Goal: Information Seeking & Learning: Find specific fact

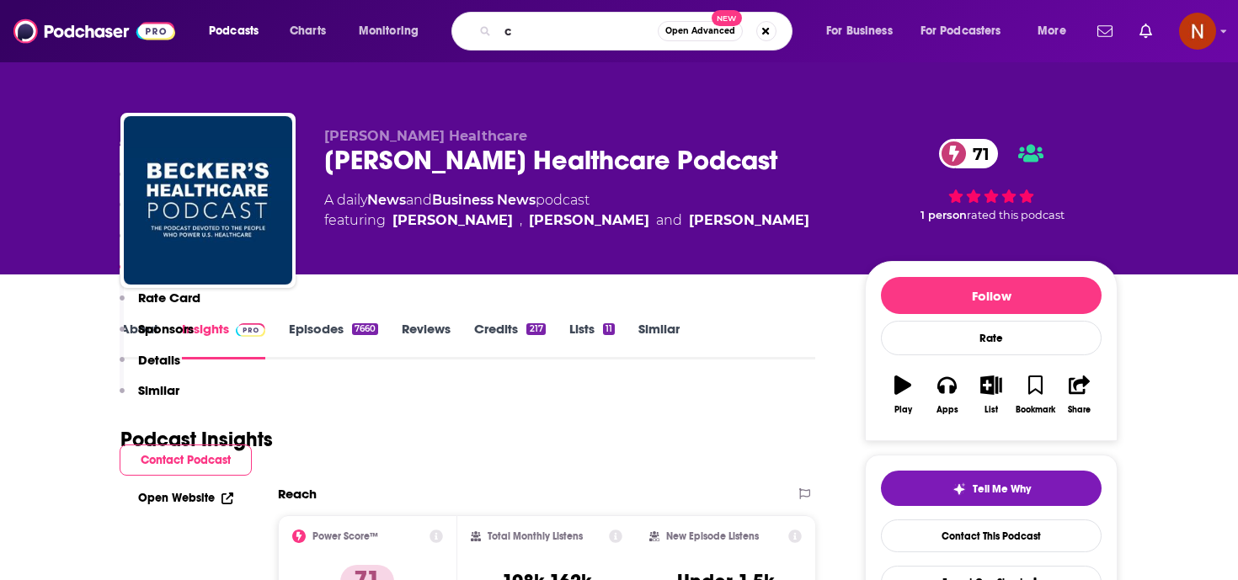
scroll to position [1590, 0]
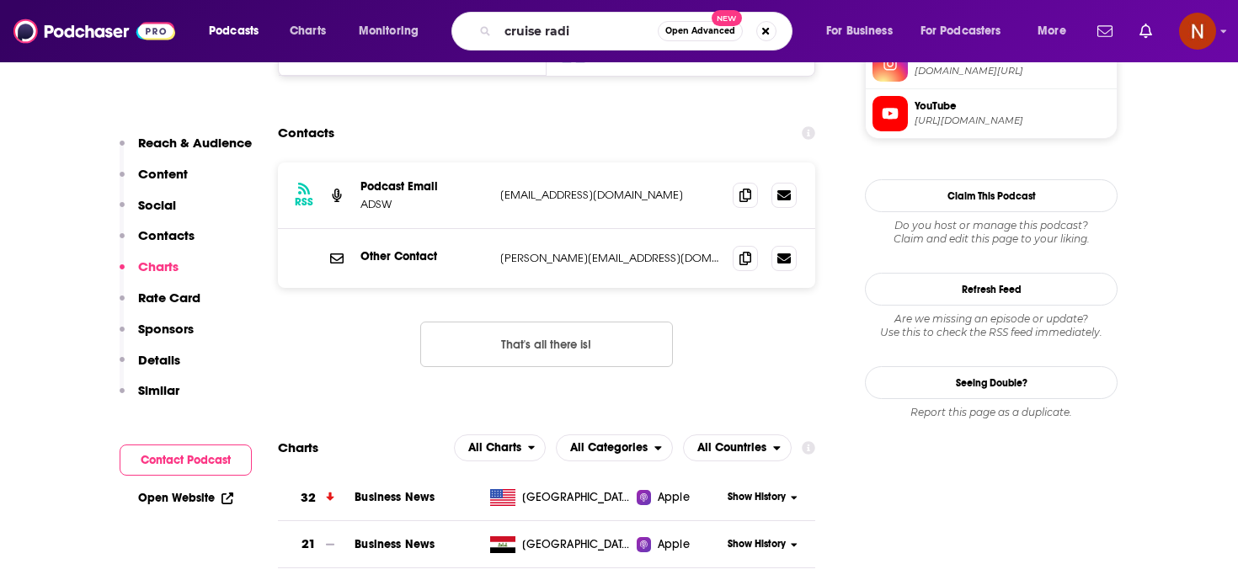
type input "cruise radio"
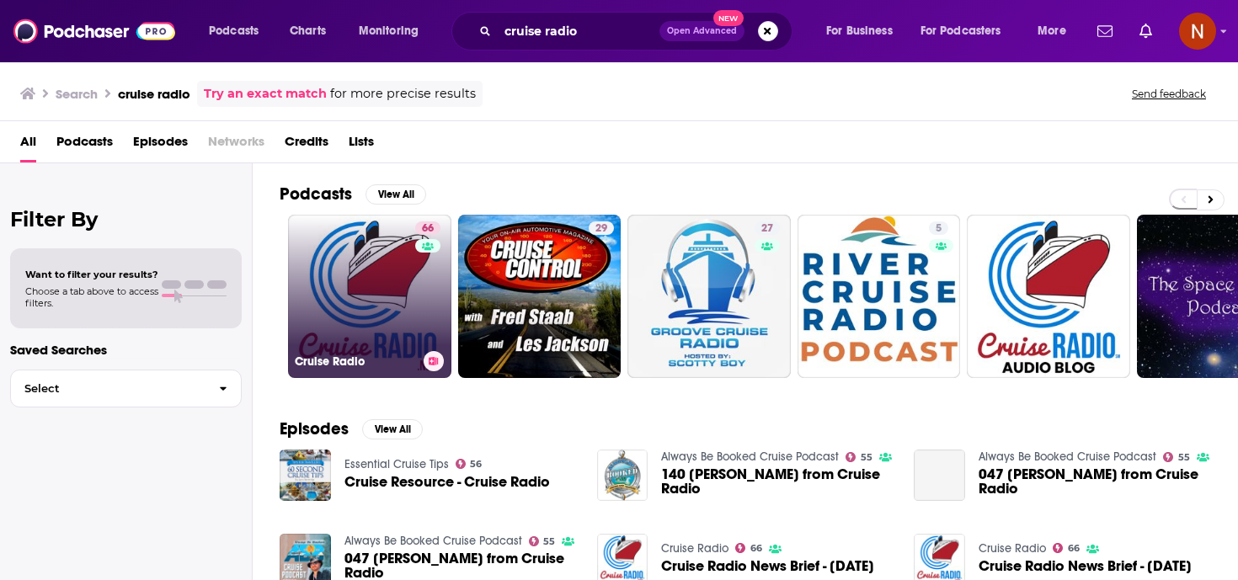
click at [334, 360] on h3 "Cruise Radio" at bounding box center [356, 362] width 122 height 14
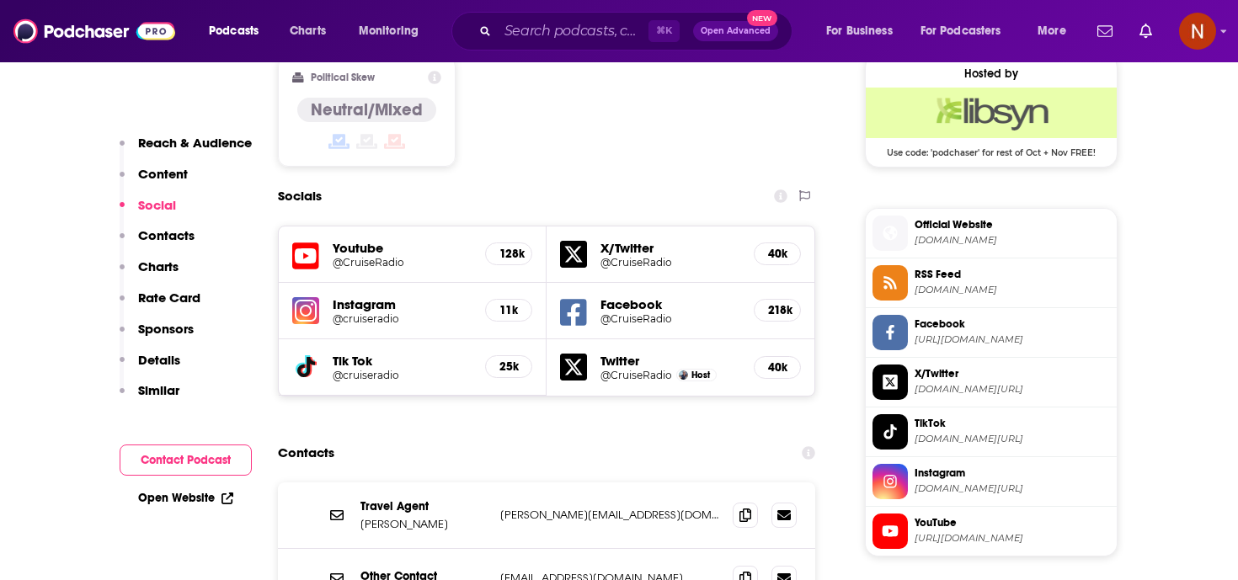
scroll to position [1375, 0]
click at [959, 219] on span "Official Website [DOMAIN_NAME]" at bounding box center [1009, 233] width 202 height 34
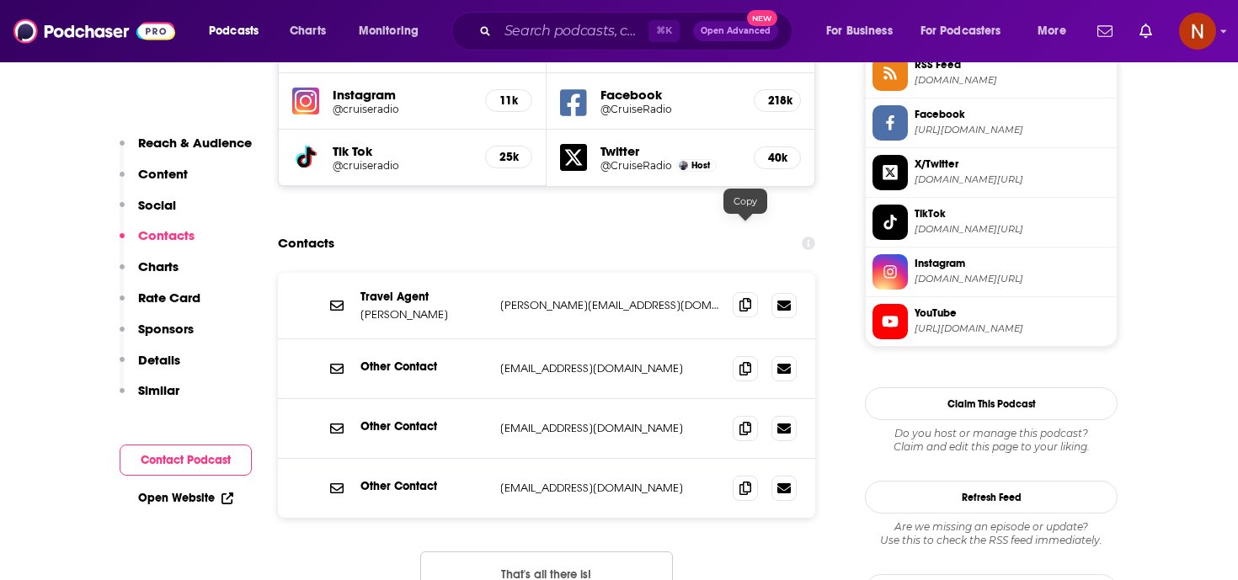
click at [743, 298] on icon at bounding box center [746, 304] width 12 height 13
click at [744, 361] on icon at bounding box center [746, 367] width 12 height 13
click at [756, 415] on span at bounding box center [745, 427] width 25 height 25
click at [746, 481] on icon at bounding box center [746, 487] width 12 height 13
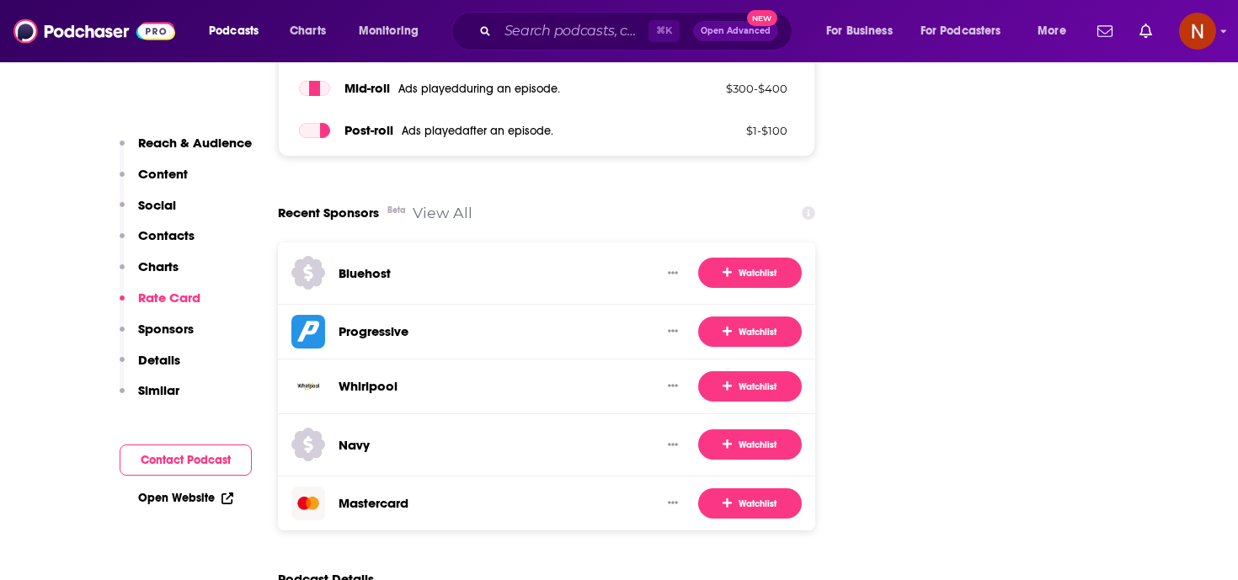
scroll to position [2706, 0]
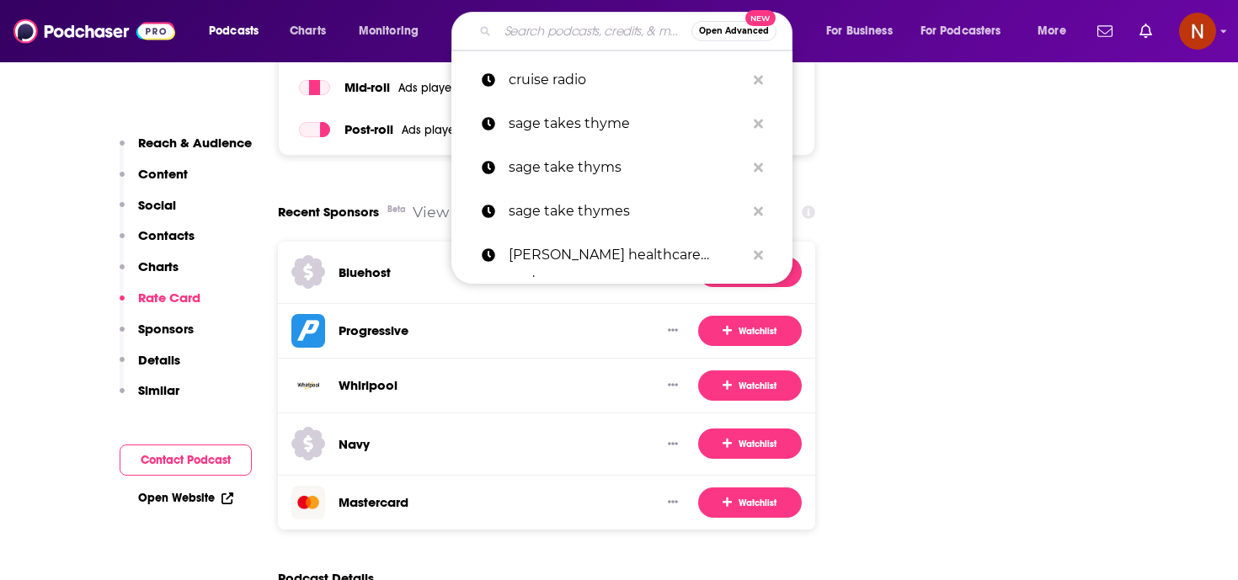
click at [512, 22] on input "Search podcasts, credits, & more..." at bounding box center [595, 31] width 194 height 27
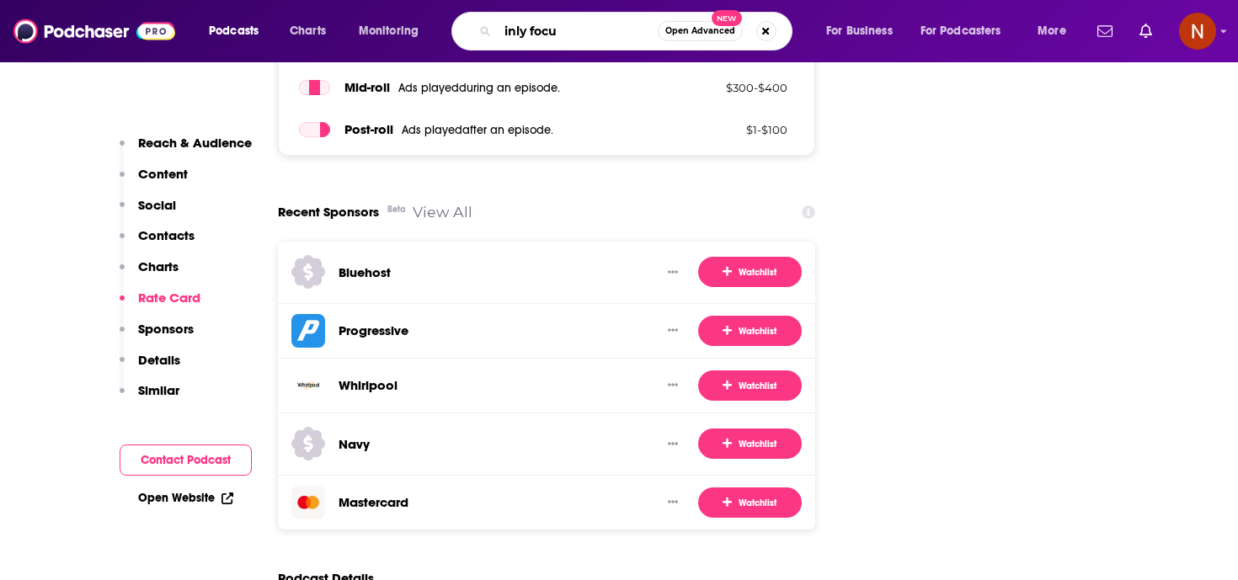
type input "inly focus"
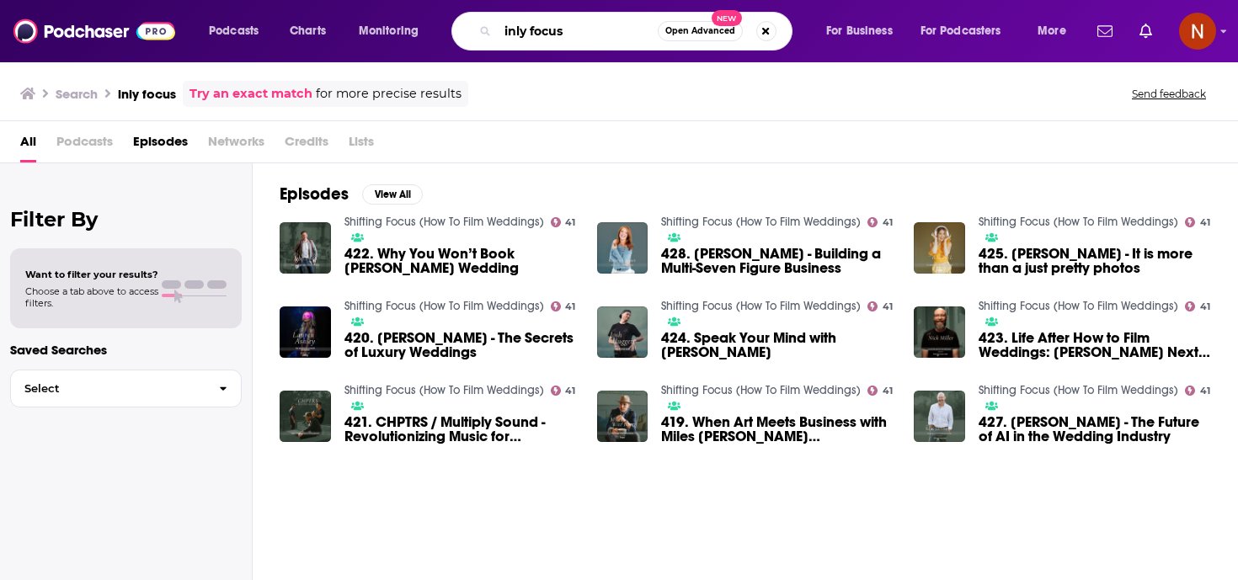
click at [548, 28] on input "inly focus" at bounding box center [578, 31] width 160 height 27
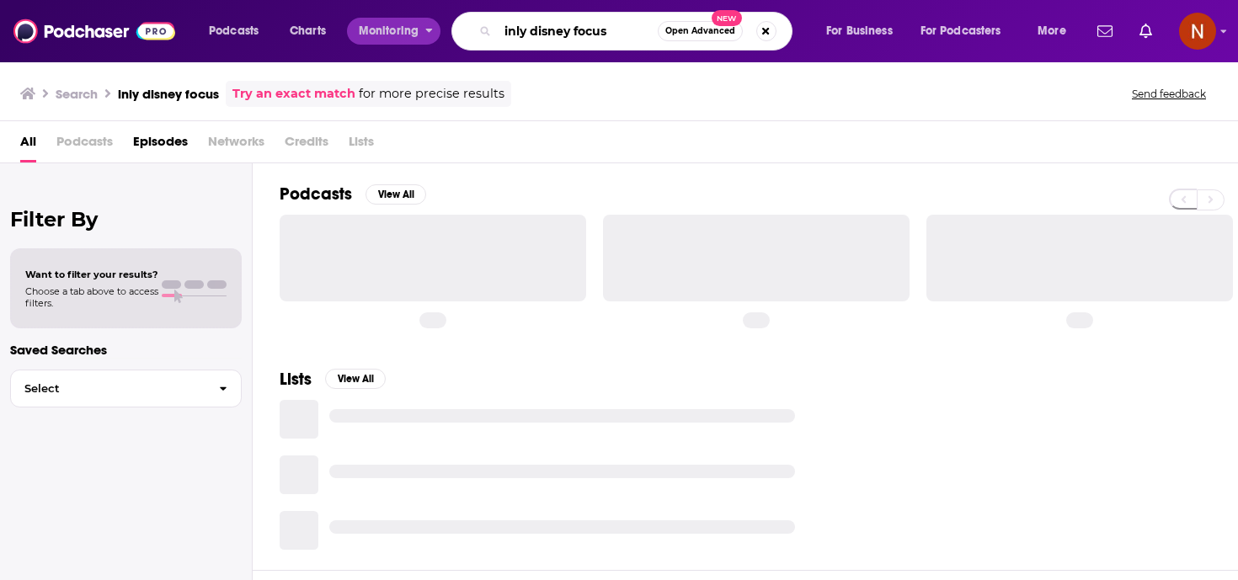
drag, startPoint x: 532, startPoint y: 31, endPoint x: 438, endPoint y: 34, distance: 93.5
click at [438, 34] on div "Podcasts Charts Monitoring inly disney focus Open Advanced New For Business For…" at bounding box center [639, 31] width 885 height 39
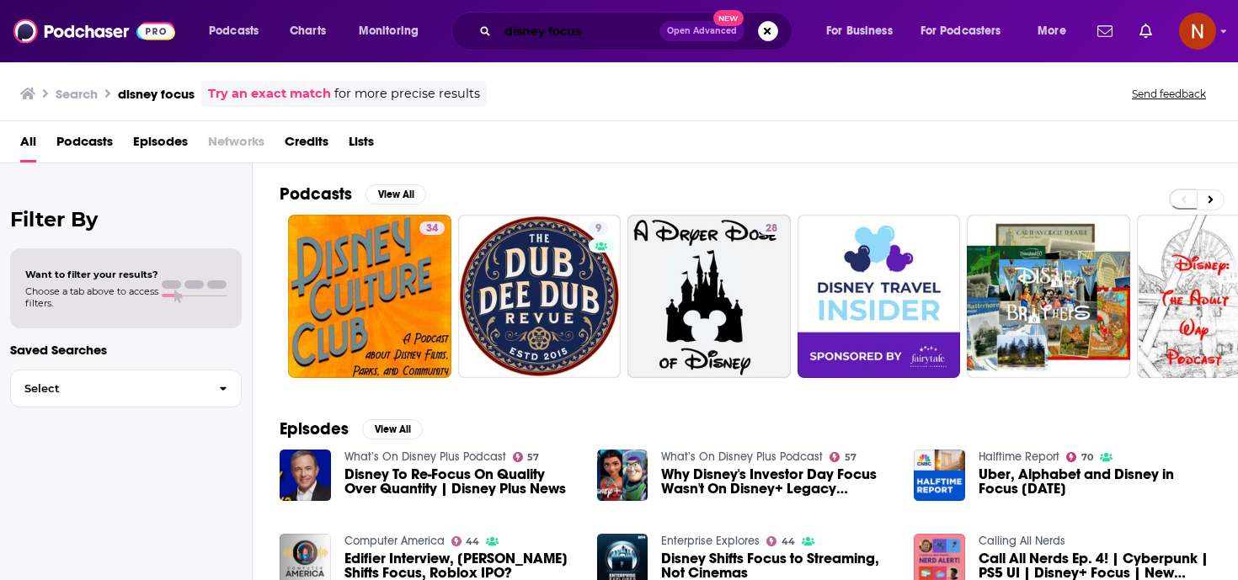
click at [555, 35] on input "disney focus" at bounding box center [579, 31] width 162 height 27
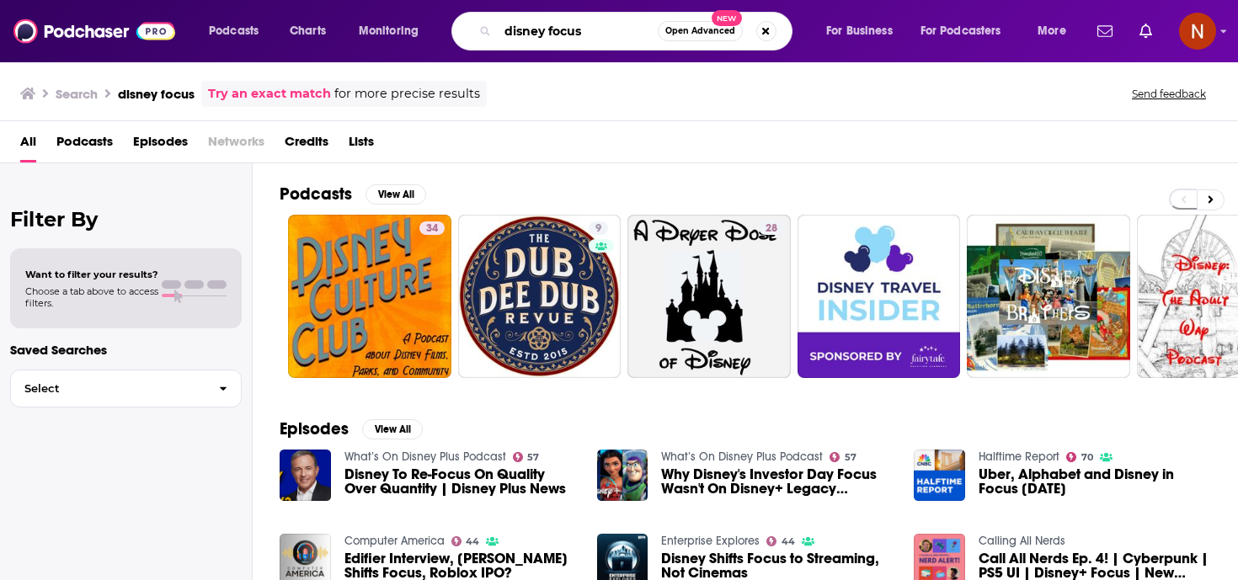
click at [555, 35] on input "disney focus" at bounding box center [578, 31] width 160 height 27
type input "disney cruise"
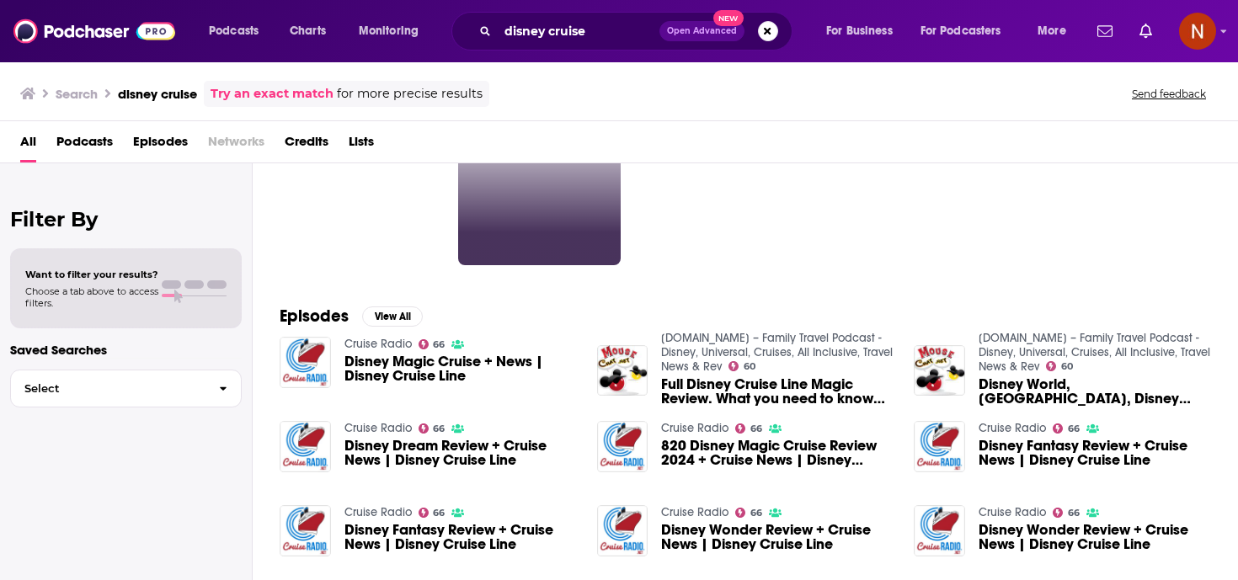
scroll to position [115, 0]
